Goal: Task Accomplishment & Management: Manage account settings

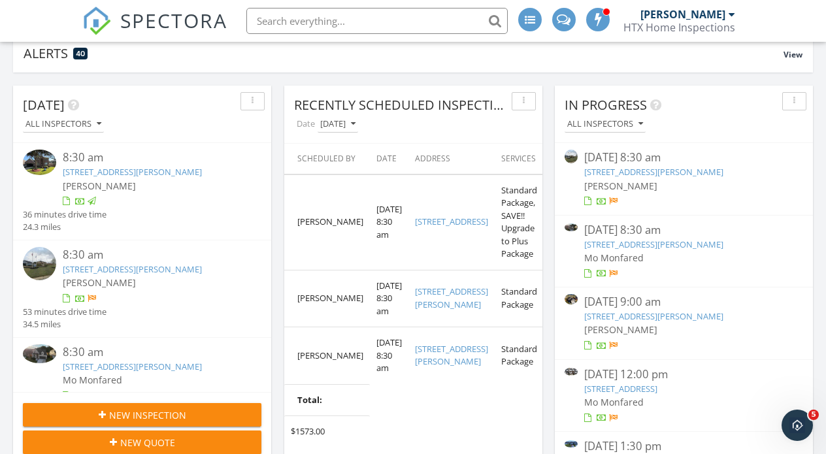
scroll to position [176, 0]
click at [603, 165] on div "09/27/25 8:30 am" at bounding box center [683, 158] width 199 height 16
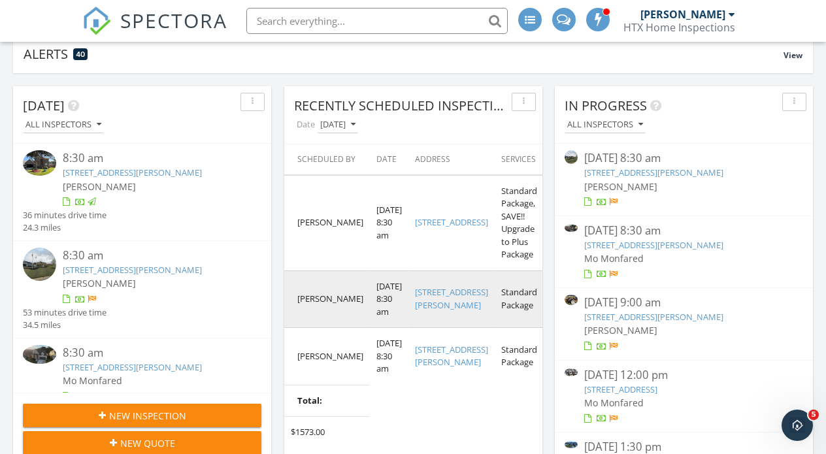
scroll to position [0, 0]
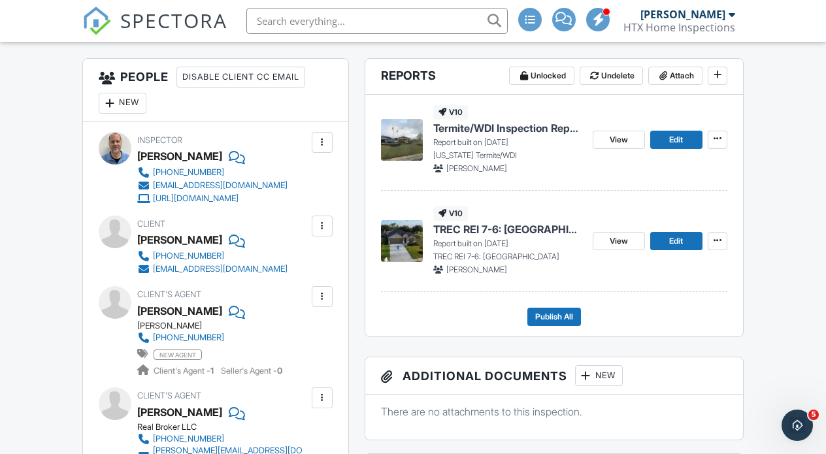
click at [466, 237] on span "TREC REI 7-6: [GEOGRAPHIC_DATA]" at bounding box center [507, 229] width 149 height 14
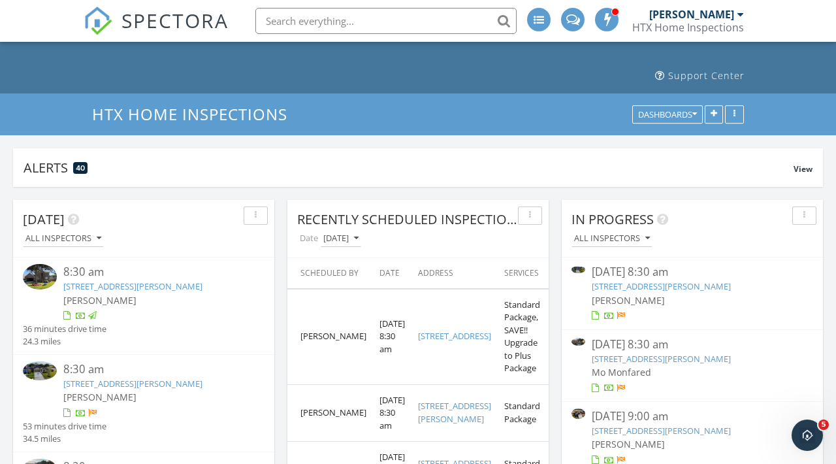
scroll to position [64, 0]
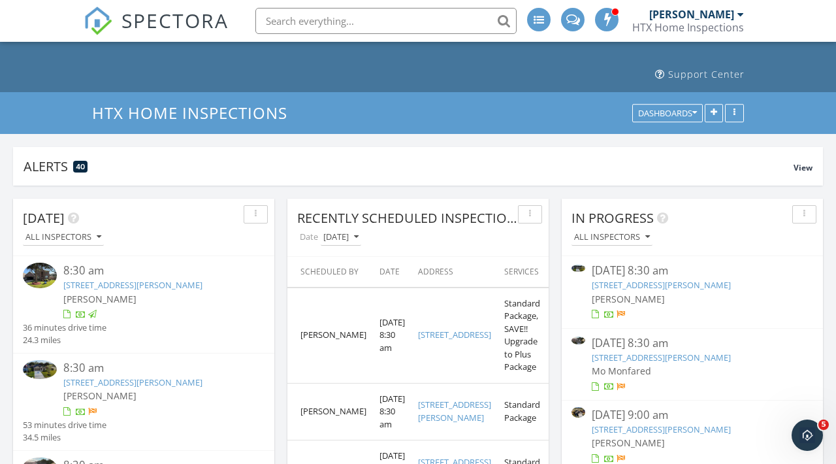
click at [615, 263] on div "09/27/25 8:30 am" at bounding box center [692, 271] width 201 height 16
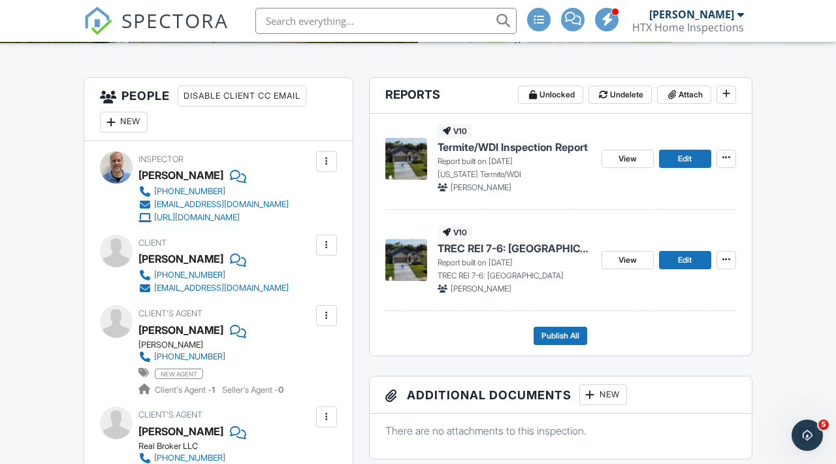
click at [476, 154] on span "Termite/WDI Inspection Report" at bounding box center [513, 147] width 150 height 14
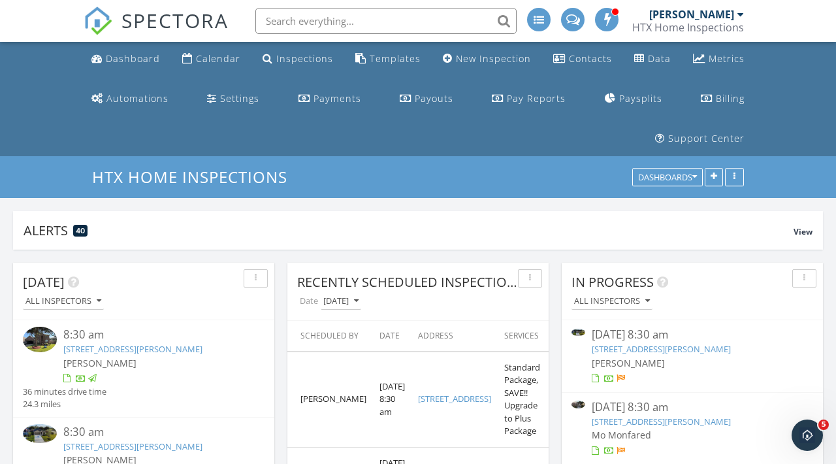
click at [615, 327] on div "09/27/25 8:30 am" at bounding box center [692, 335] width 201 height 16
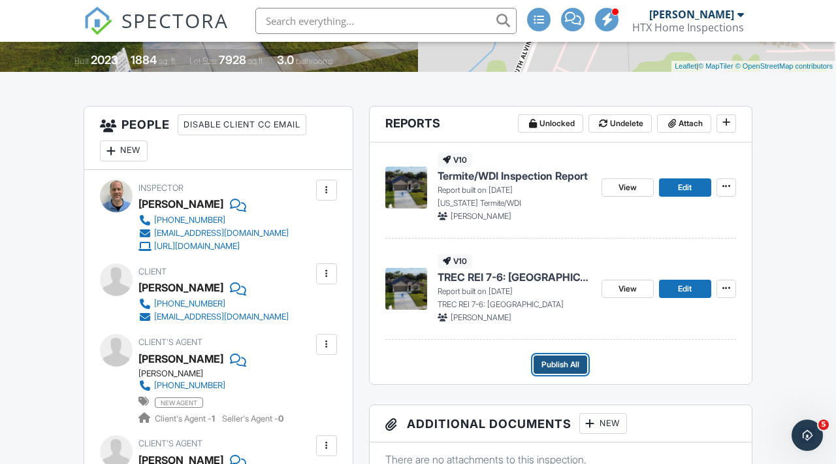
click at [546, 371] on span "Publish All" at bounding box center [561, 364] width 38 height 13
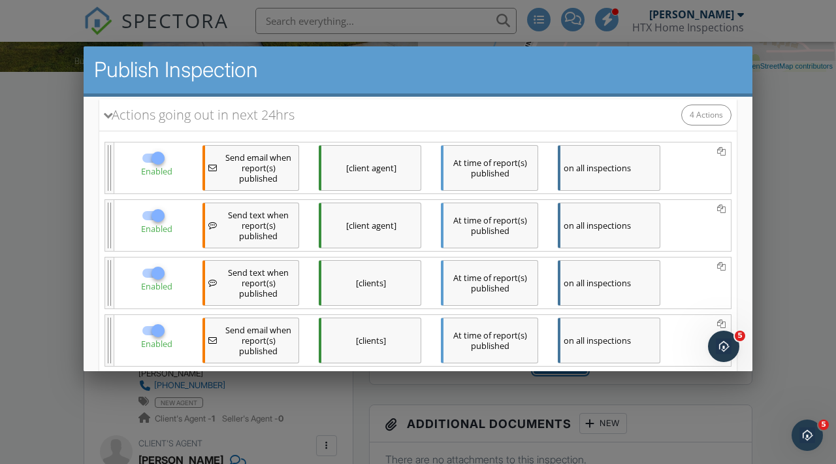
scroll to position [270, 0]
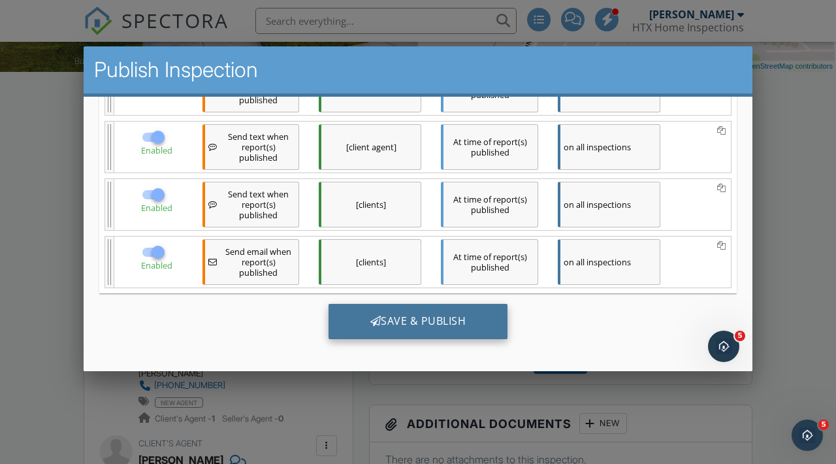
click at [447, 320] on div "Save & Publish" at bounding box center [419, 321] width 180 height 35
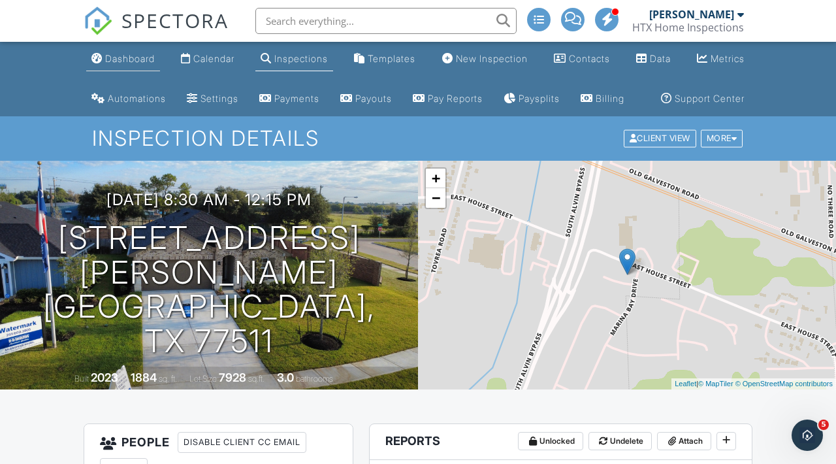
click at [119, 59] on div "Dashboard" at bounding box center [130, 58] width 50 height 11
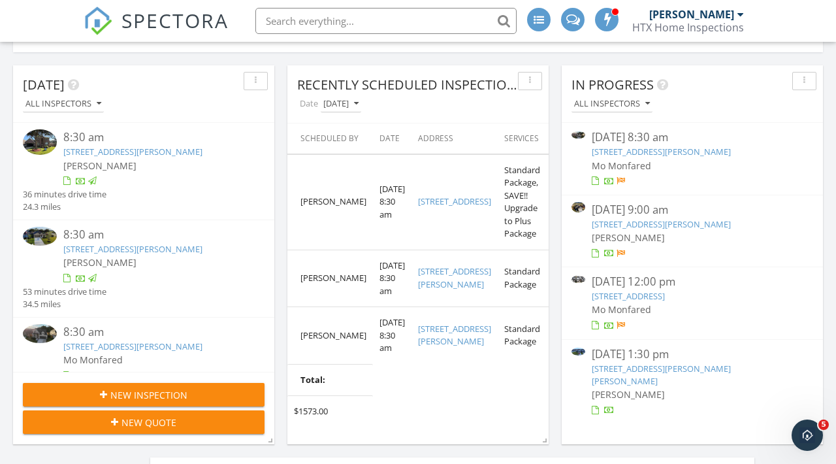
scroll to position [193, 0]
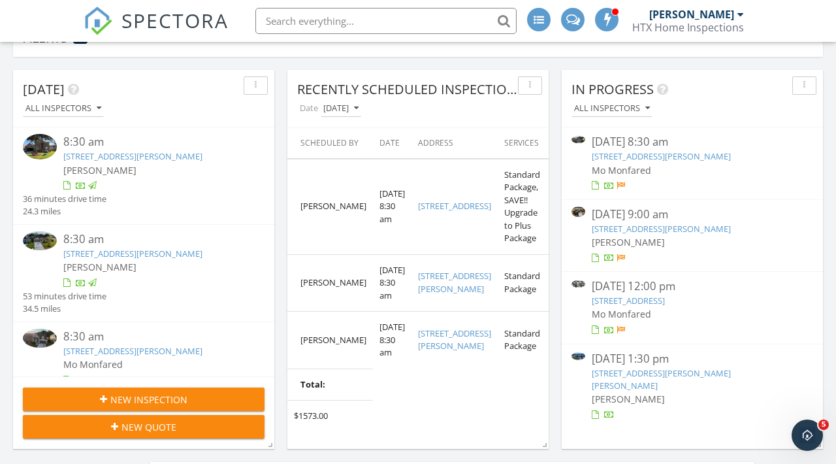
click at [625, 134] on div "09/27/25 8:30 am" at bounding box center [692, 142] width 201 height 16
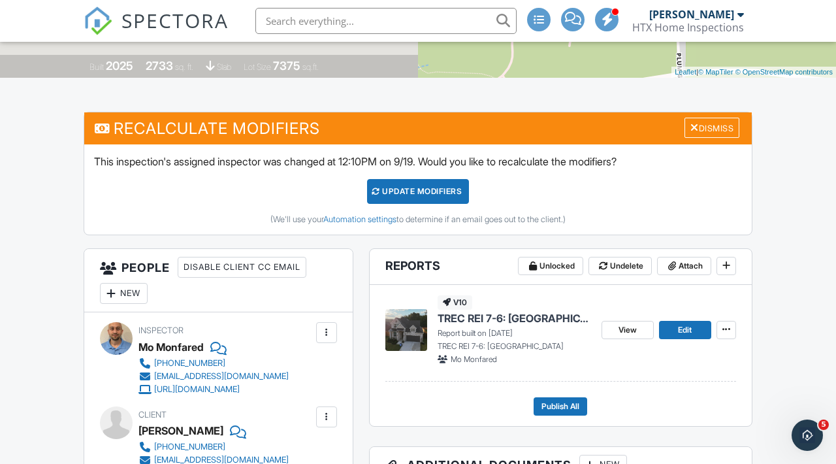
scroll to position [286, 0]
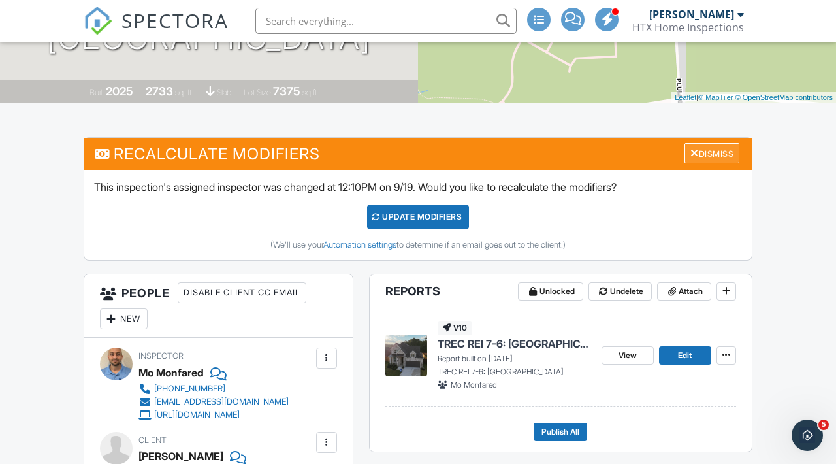
click at [711, 163] on div "Dismiss" at bounding box center [712, 153] width 55 height 20
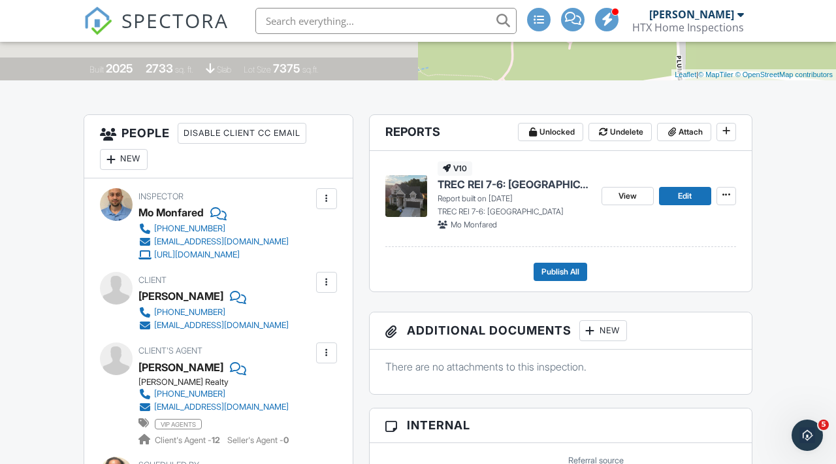
scroll to position [310, 0]
click at [480, 191] on span "TREC REI 7-6: NC" at bounding box center [515, 183] width 154 height 14
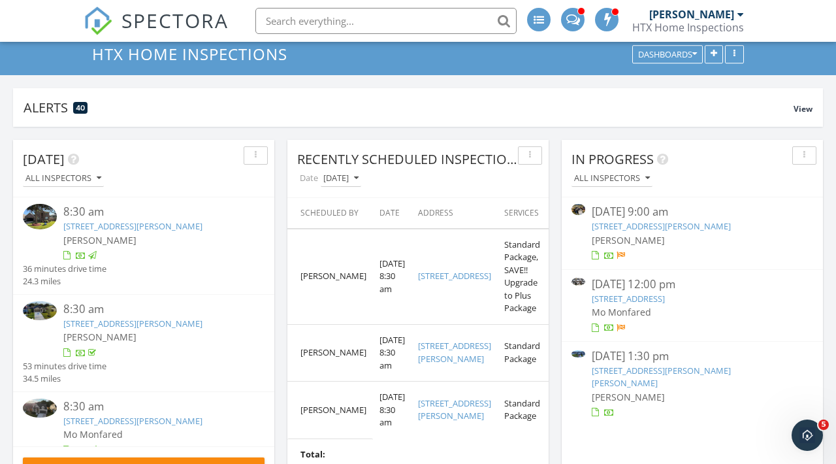
scroll to position [123, 0]
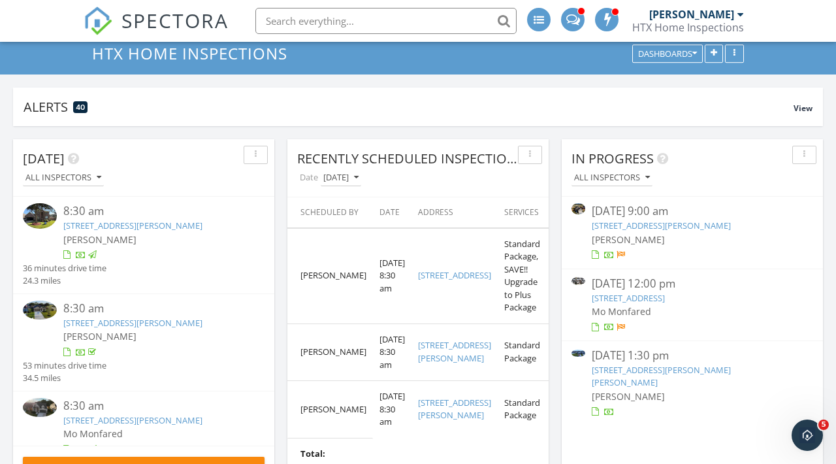
click at [617, 203] on div "[DATE] 9:00 am" at bounding box center [692, 211] width 201 height 16
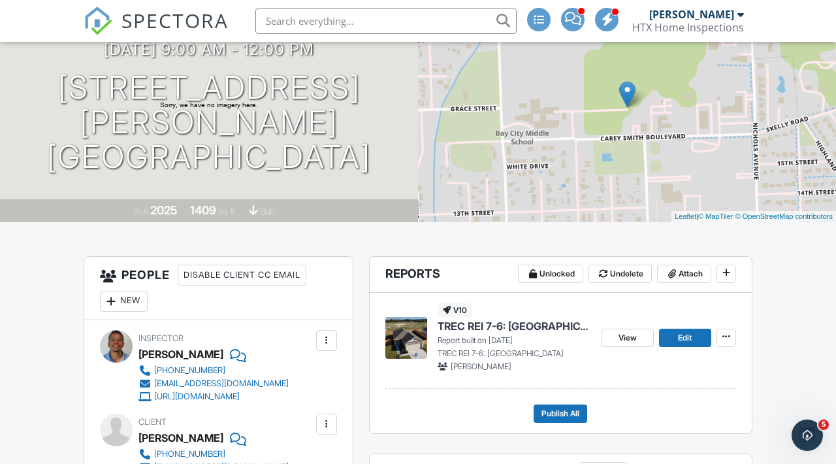
scroll to position [178, 0]
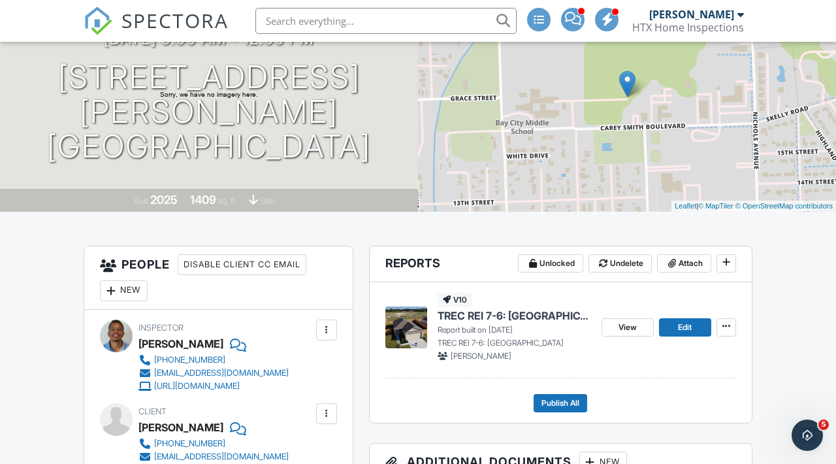
click at [468, 323] on span "TREC REI 7-6: NC" at bounding box center [515, 315] width 154 height 14
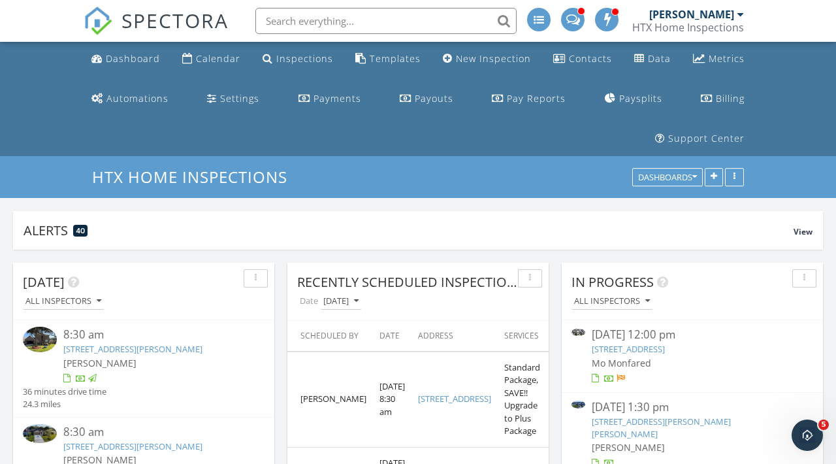
click at [625, 327] on div "09/27/25 12:00 pm" at bounding box center [692, 335] width 201 height 16
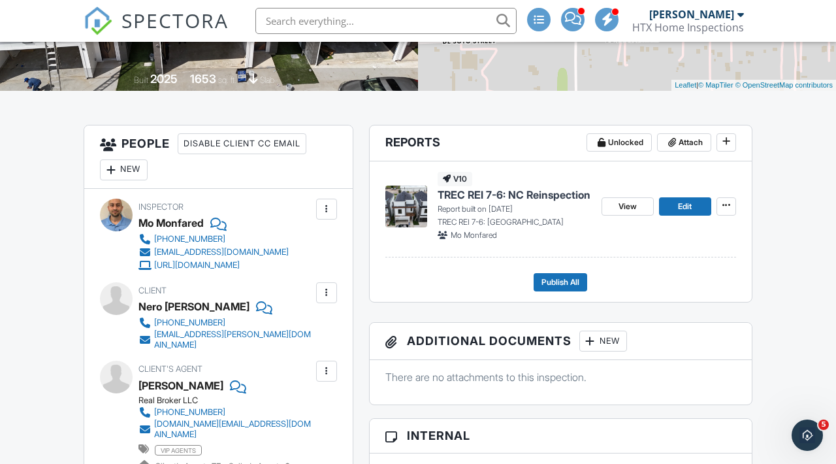
click at [520, 202] on span "TREC REI 7-6: NC Reinspection" at bounding box center [514, 195] width 153 height 14
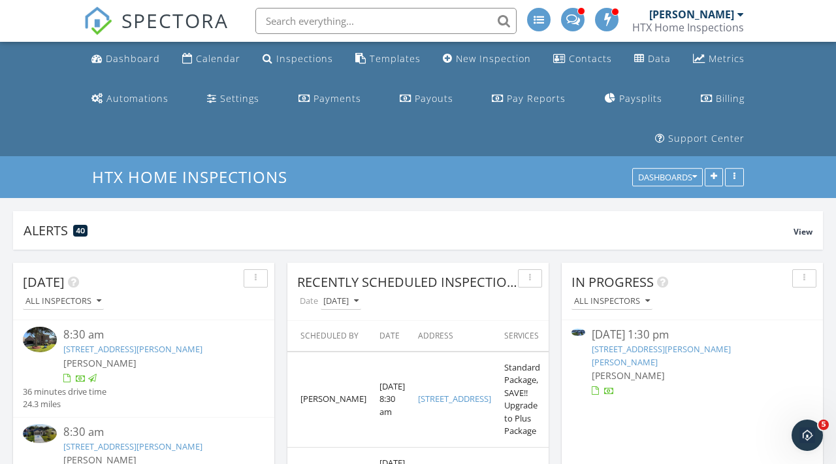
click at [615, 327] on div "09/27/25 1:30 pm" at bounding box center [692, 335] width 201 height 16
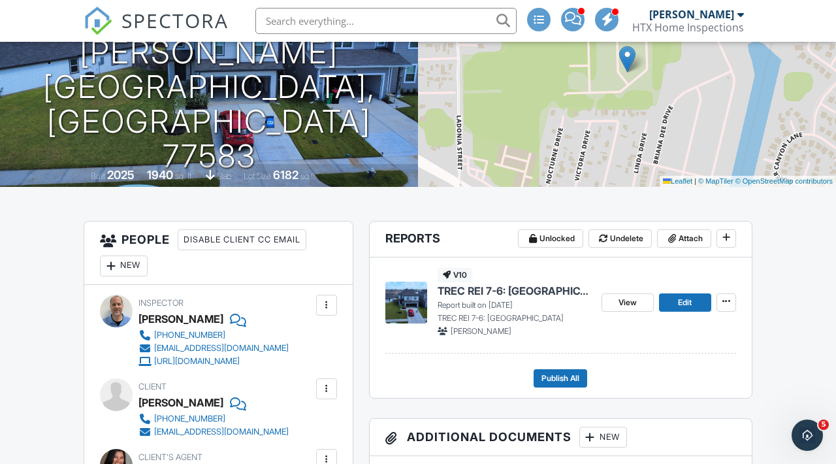
scroll to position [199, 0]
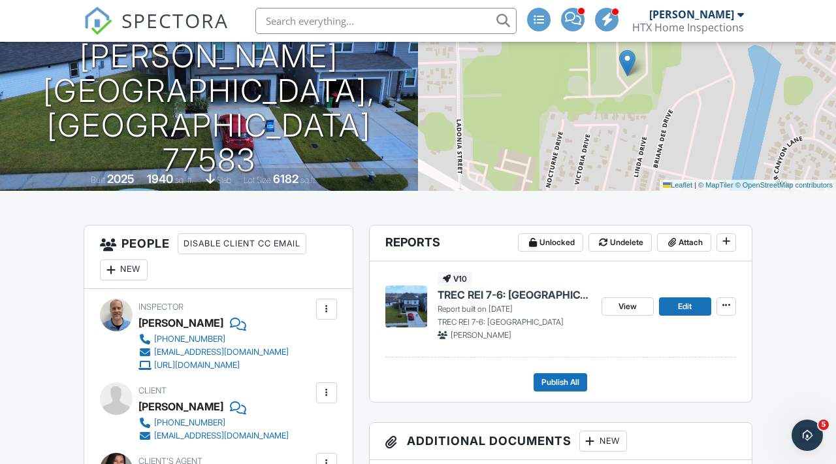
click at [465, 302] on span "TREC REI 7-6: [GEOGRAPHIC_DATA]" at bounding box center [515, 294] width 154 height 14
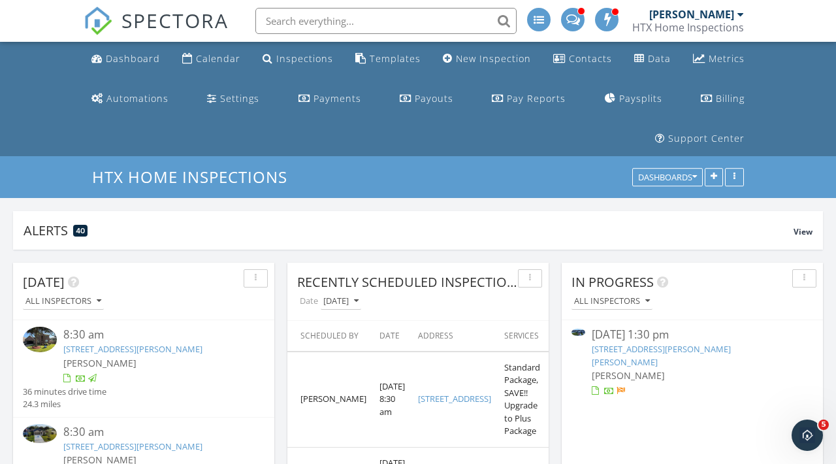
click at [628, 327] on div "09/27/25 1:30 pm" at bounding box center [692, 335] width 201 height 16
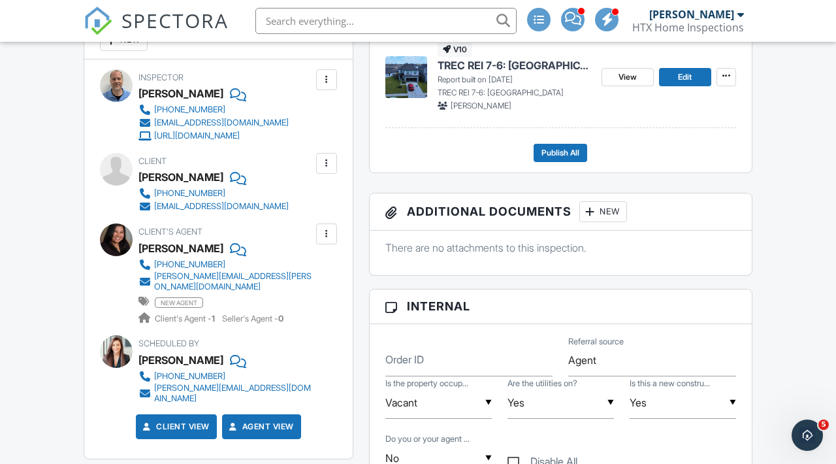
scroll to position [421, 0]
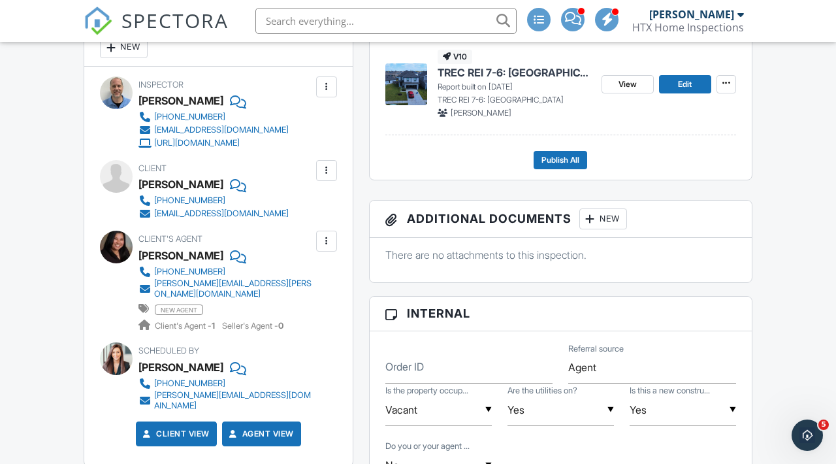
click at [486, 80] on span "TREC REI 7-6: [GEOGRAPHIC_DATA]" at bounding box center [515, 72] width 154 height 14
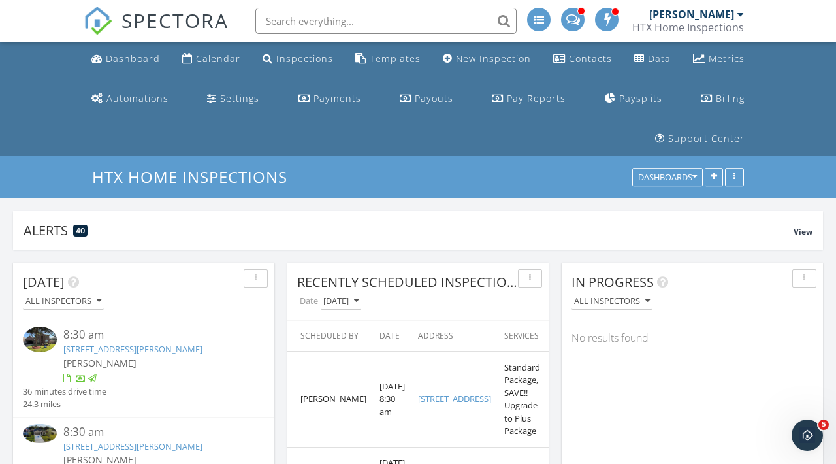
click at [116, 57] on div "Dashboard" at bounding box center [133, 58] width 54 height 12
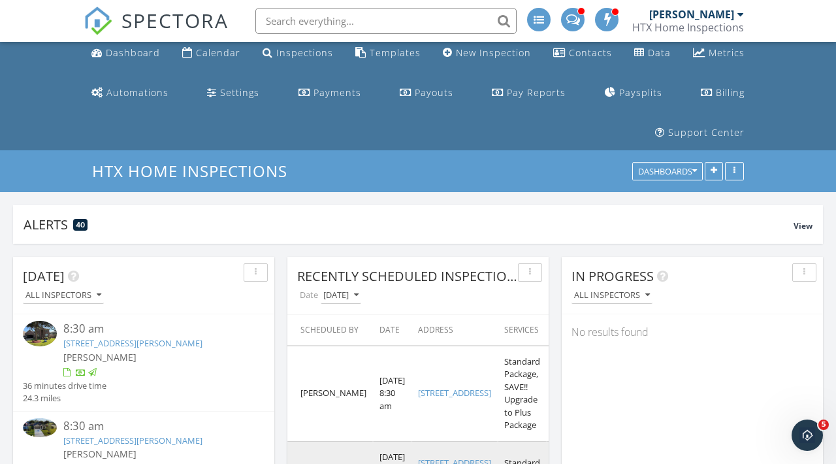
scroll to position [5, 0]
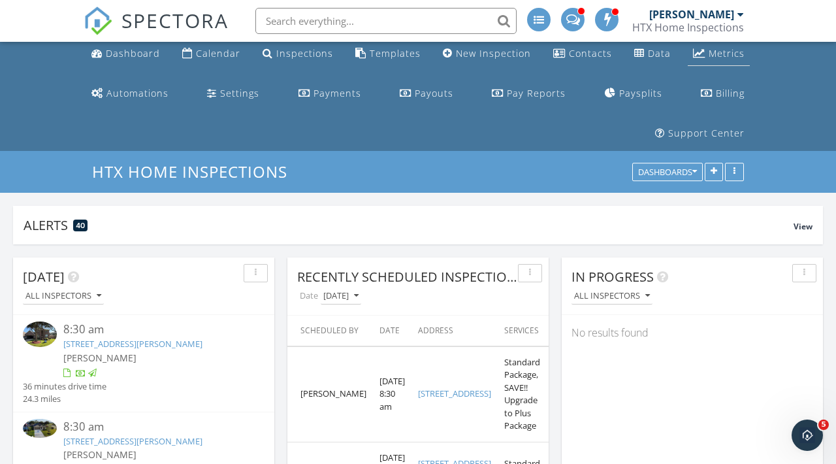
click at [696, 54] on div "Metrics" at bounding box center [699, 53] width 12 height 10
